Goal: Communication & Community: Answer question/provide support

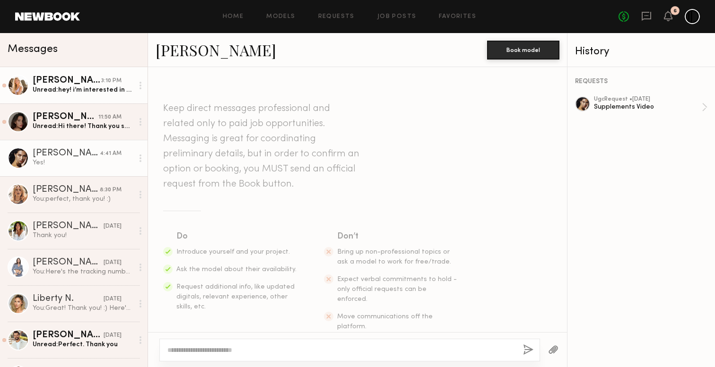
click at [84, 92] on div "Unread: hey! i’m interested in this but i cannot edit for this rate unfortunate…" at bounding box center [83, 90] width 101 height 9
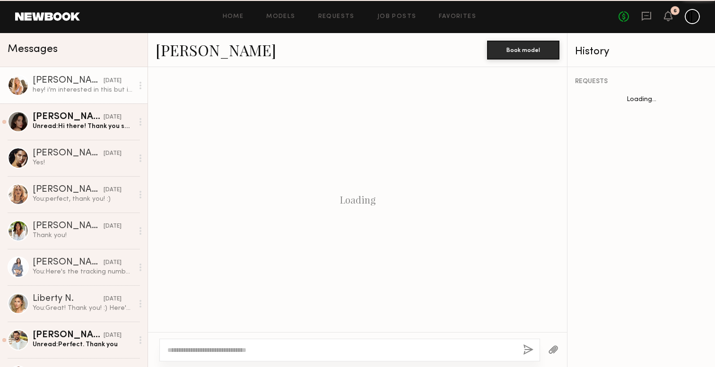
scroll to position [848, 0]
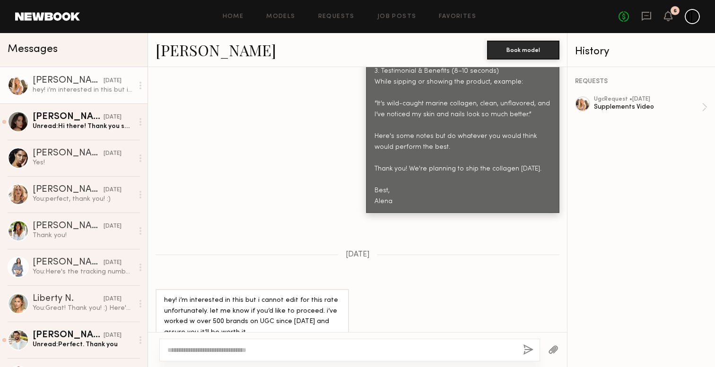
click at [189, 165] on div "2 Demo. Using collagen in the coffee, matcha, smoothie. 3. Testimonial & Benefi…" at bounding box center [357, 125] width 419 height 174
click at [87, 121] on div "[PERSON_NAME]" at bounding box center [68, 117] width 71 height 9
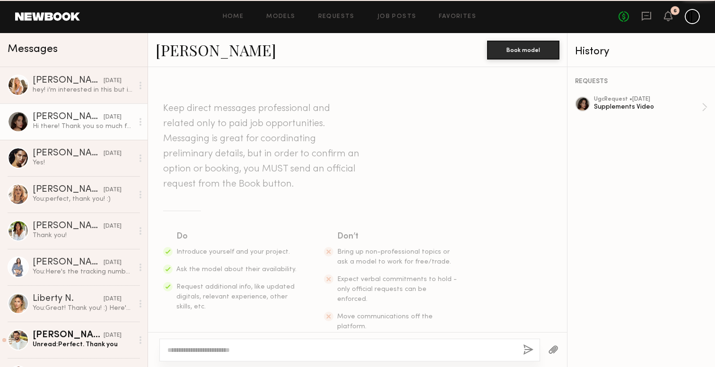
scroll to position [835, 0]
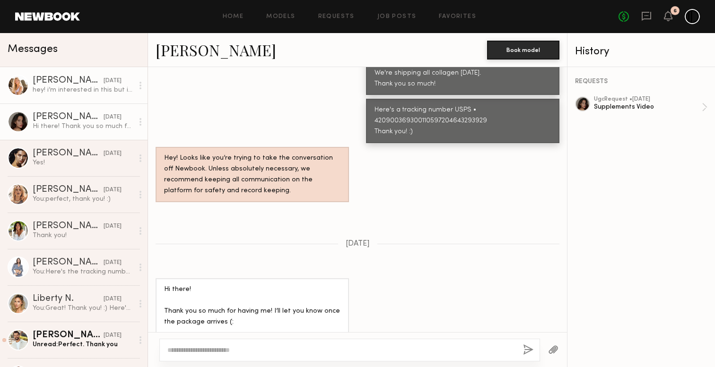
click at [87, 91] on div "hey! i’m interested in this but i cannot edit for this rate unfortunately. let …" at bounding box center [83, 90] width 101 height 9
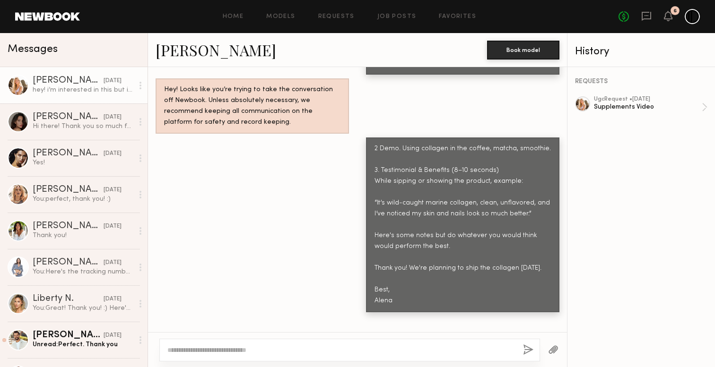
scroll to position [848, 0]
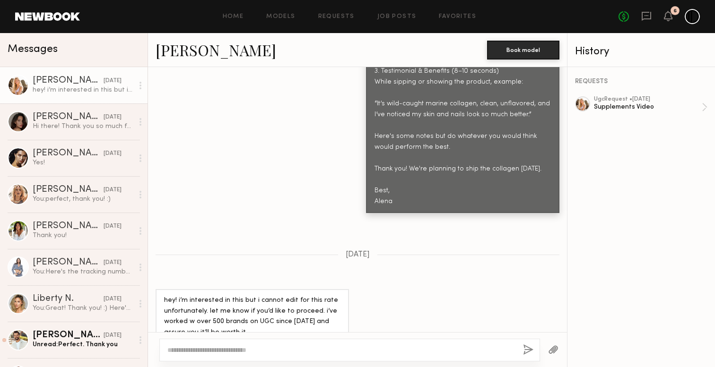
click at [326, 345] on div at bounding box center [349, 350] width 381 height 23
click at [326, 354] on textarea at bounding box center [341, 350] width 348 height 9
click at [171, 348] on textarea "**********" at bounding box center [341, 350] width 348 height 9
type textarea "**********"
click at [533, 349] on div "**********" at bounding box center [349, 350] width 381 height 23
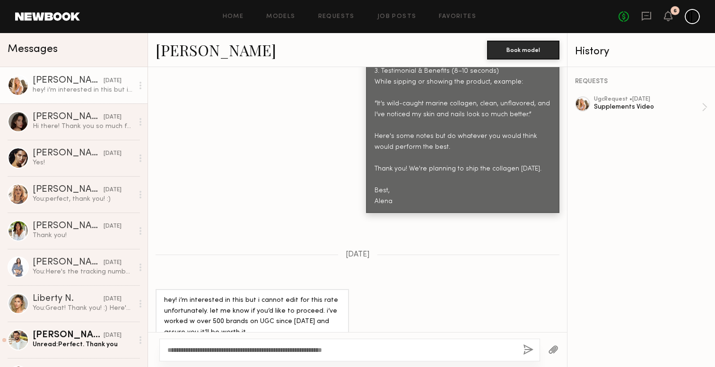
click at [527, 349] on button "button" at bounding box center [528, 351] width 10 height 12
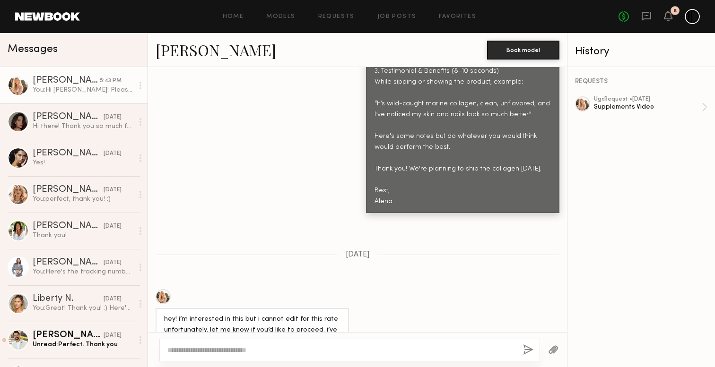
scroll to position [976, 0]
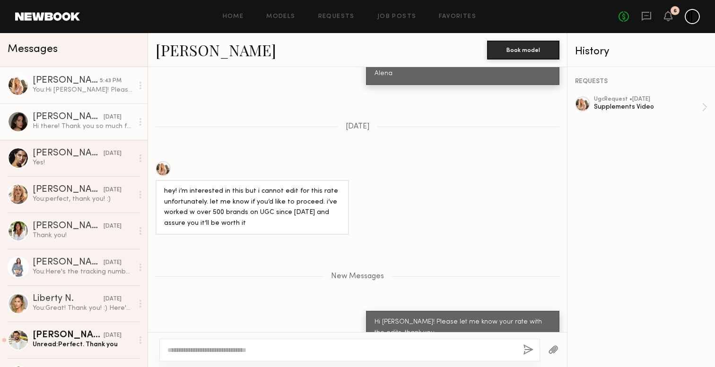
click at [71, 115] on div "[PERSON_NAME]" at bounding box center [68, 117] width 71 height 9
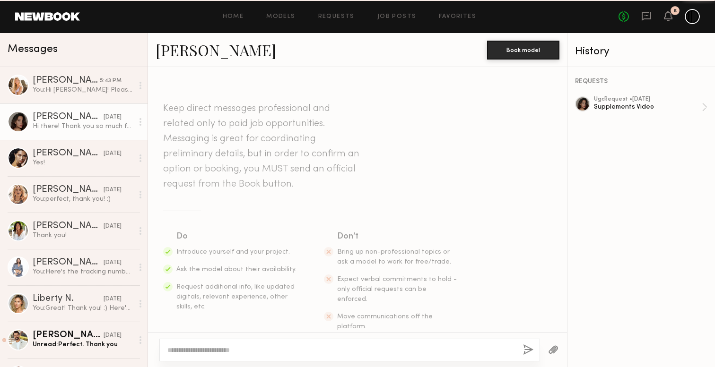
scroll to position [835, 0]
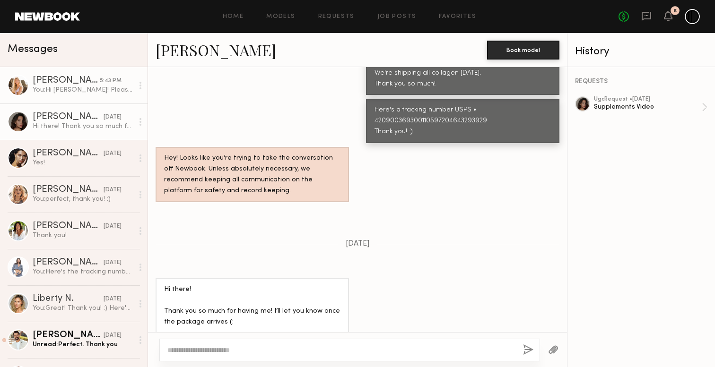
click at [70, 99] on link "[PERSON_NAME] 5:43 PM You: Hi [PERSON_NAME]! Please let me know your rate with …" at bounding box center [73, 85] width 147 height 36
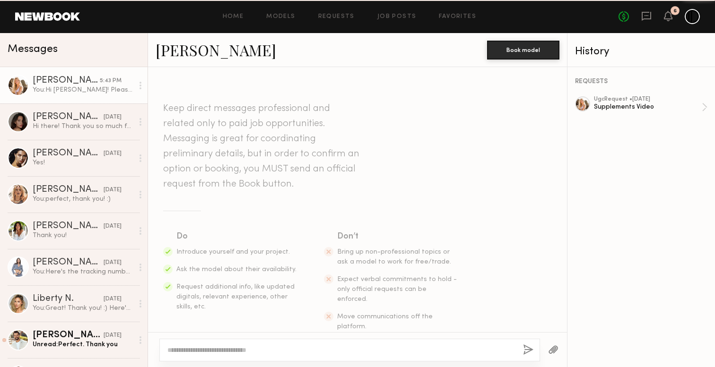
scroll to position [904, 0]
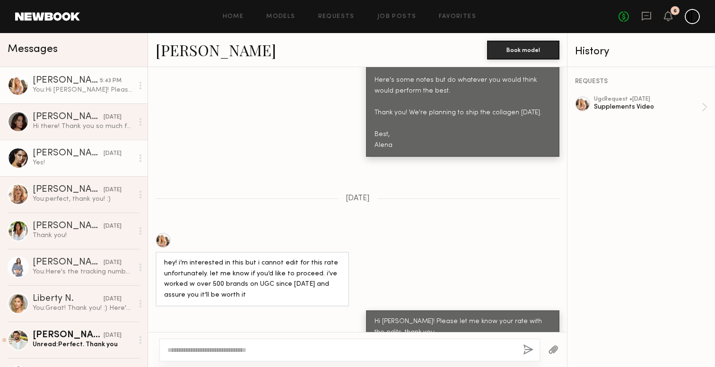
click at [48, 155] on div "[PERSON_NAME]" at bounding box center [68, 153] width 71 height 9
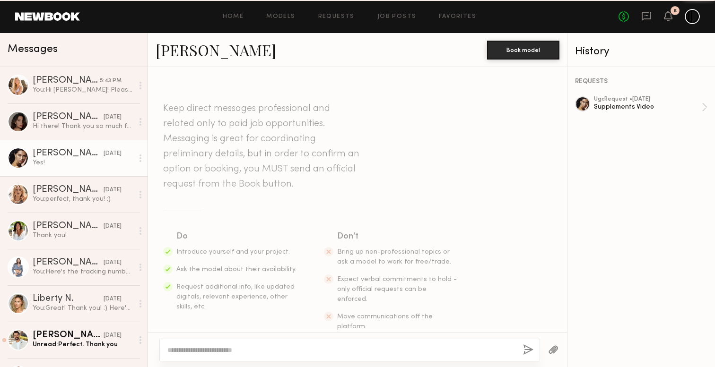
scroll to position [625, 0]
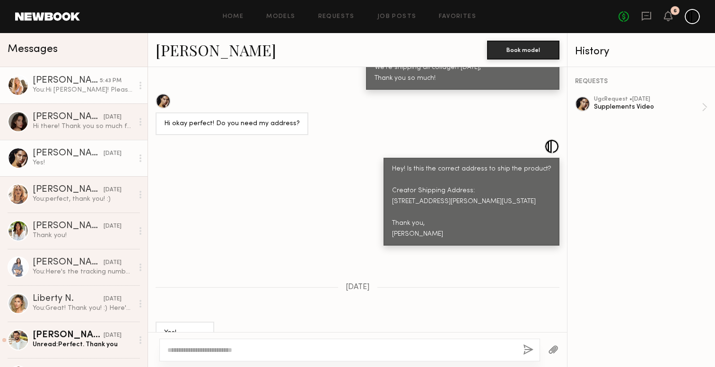
click at [48, 90] on div "You: Hi [PERSON_NAME]! Please let me know your rate with the edits, thank you" at bounding box center [83, 90] width 101 height 9
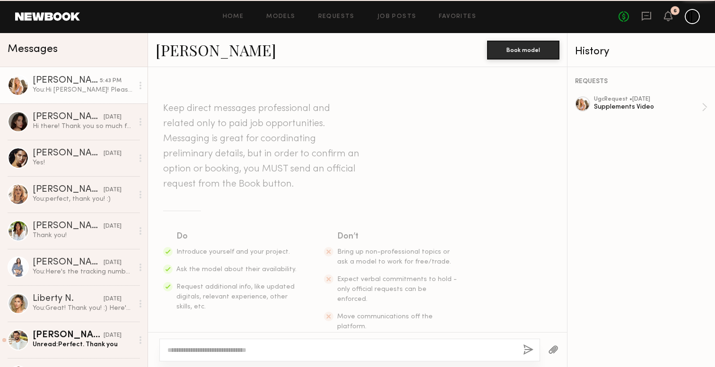
scroll to position [904, 0]
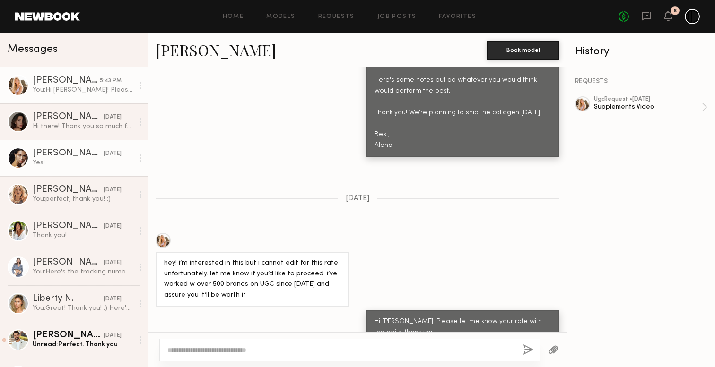
click at [68, 154] on div "[PERSON_NAME]" at bounding box center [68, 153] width 71 height 9
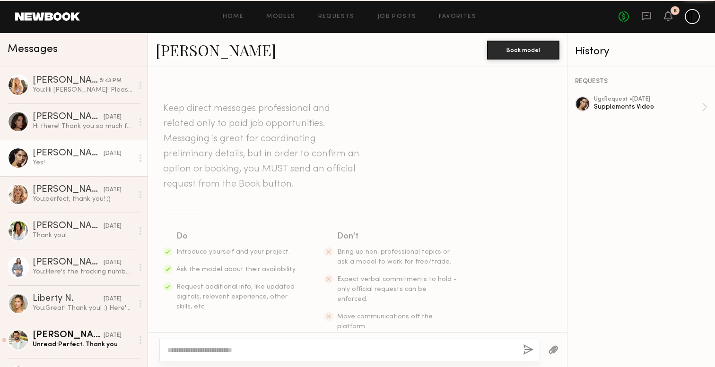
scroll to position [625, 0]
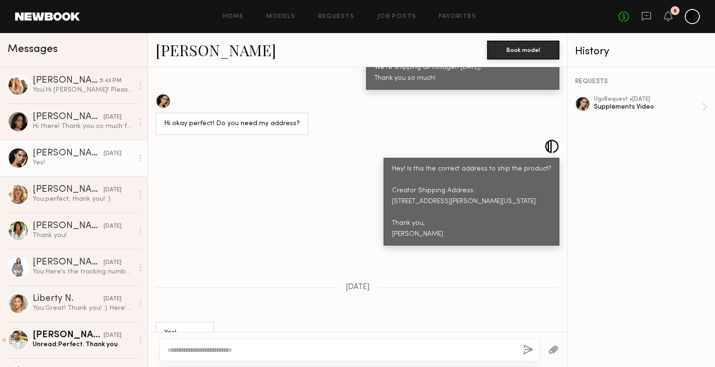
click at [286, 347] on textarea at bounding box center [341, 350] width 348 height 9
click at [491, 350] on textarea "**********" at bounding box center [341, 350] width 348 height 9
type textarea "**********"
click at [524, 351] on button "button" at bounding box center [528, 351] width 10 height 12
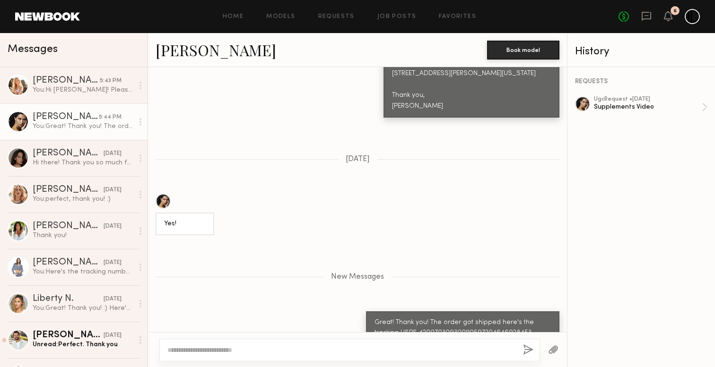
scroll to position [812, 0]
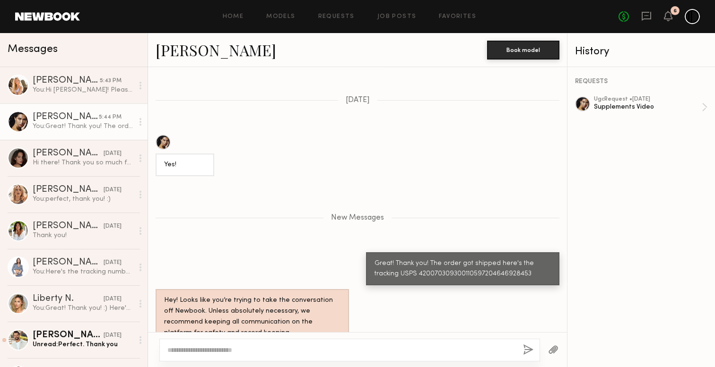
click at [589, 176] on div "REQUESTS ugc Request • [DATE] Supplements Video" at bounding box center [640, 217] width 147 height 300
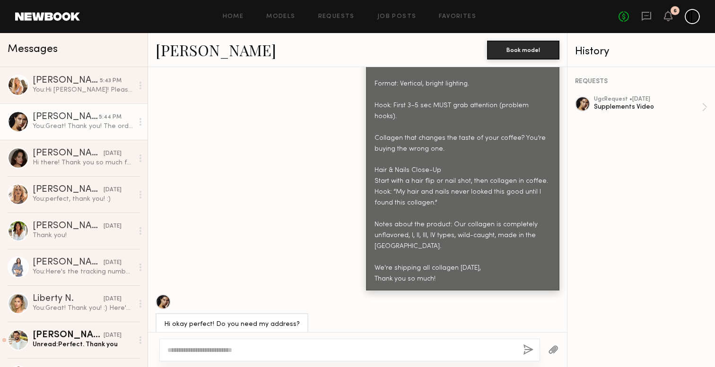
scroll to position [269, 0]
